Goal: Navigation & Orientation: Find specific page/section

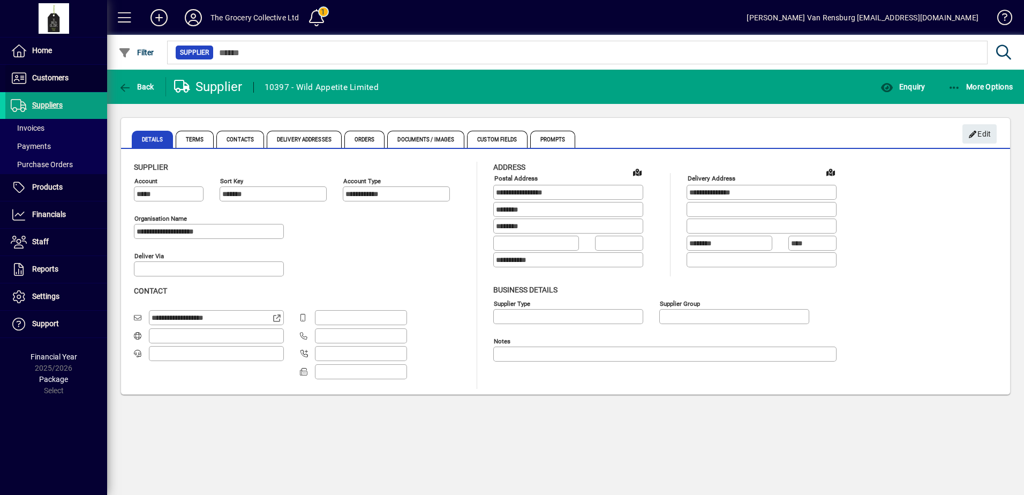
click at [61, 85] on span at bounding box center [56, 78] width 102 height 26
